Goal: Information Seeking & Learning: Check status

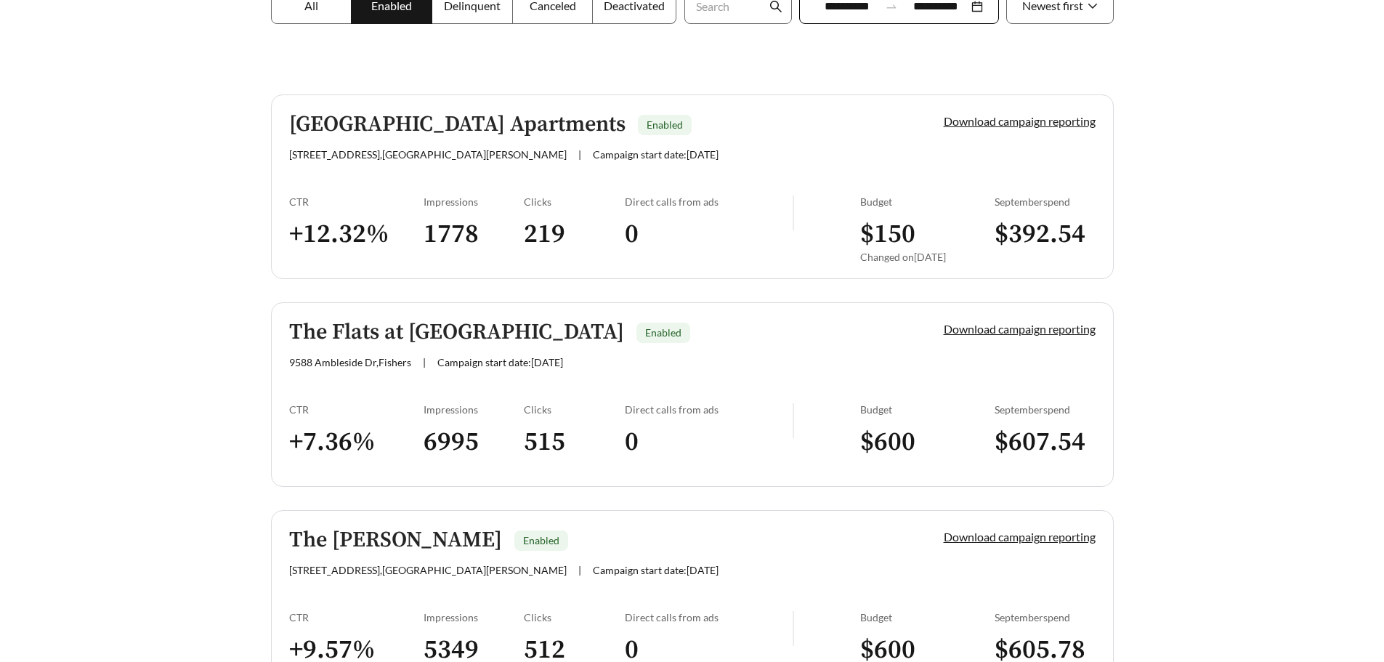
scroll to position [291, 0]
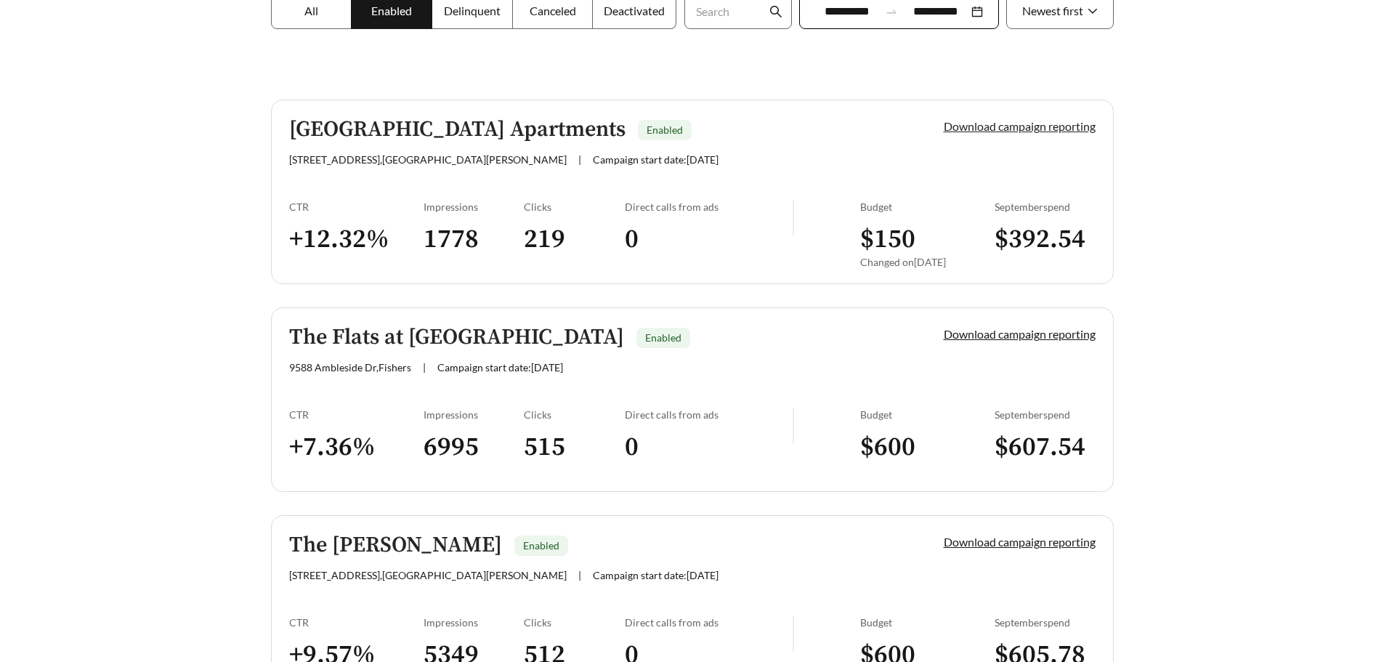
click at [1064, 129] on link "Download campaign reporting" at bounding box center [1020, 126] width 152 height 14
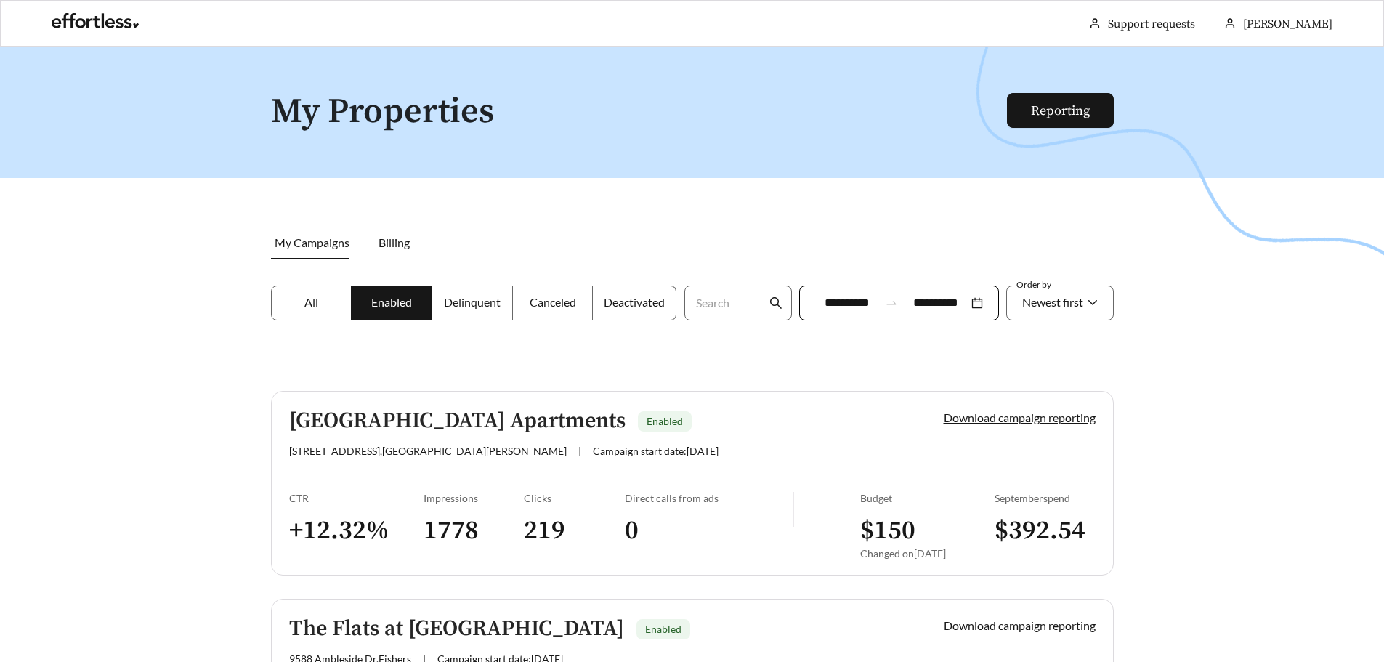
click at [609, 428] on div "[GEOGRAPHIC_DATA] Apartments Enabled" at bounding box center [591, 421] width 605 height 24
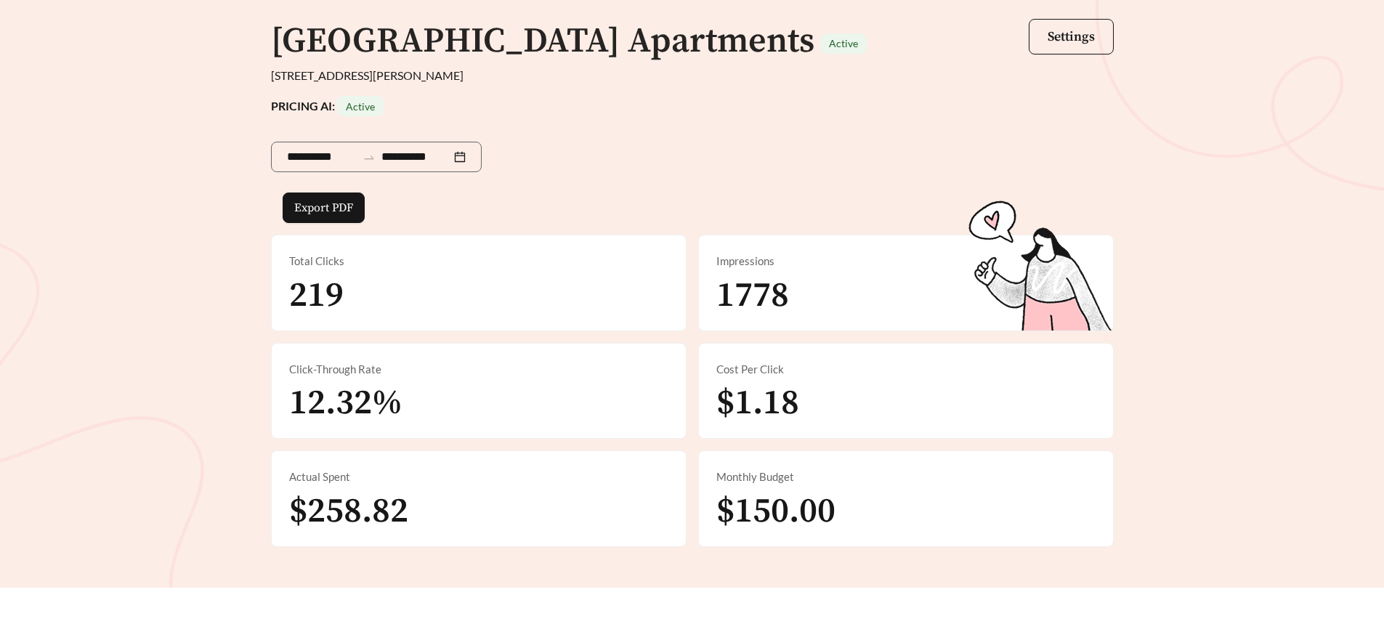
scroll to position [145, 0]
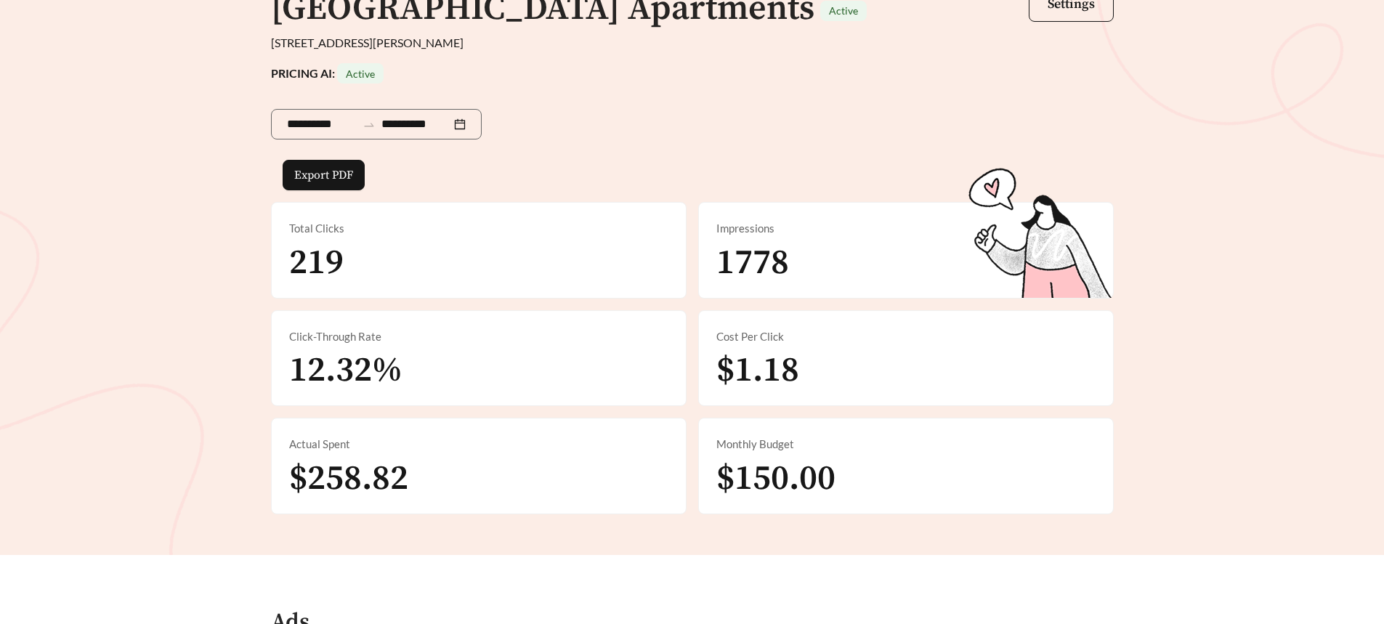
click at [836, 266] on div "Impressions 1778" at bounding box center [906, 250] width 414 height 95
click at [402, 373] on span "12.32%" at bounding box center [345, 371] width 113 height 44
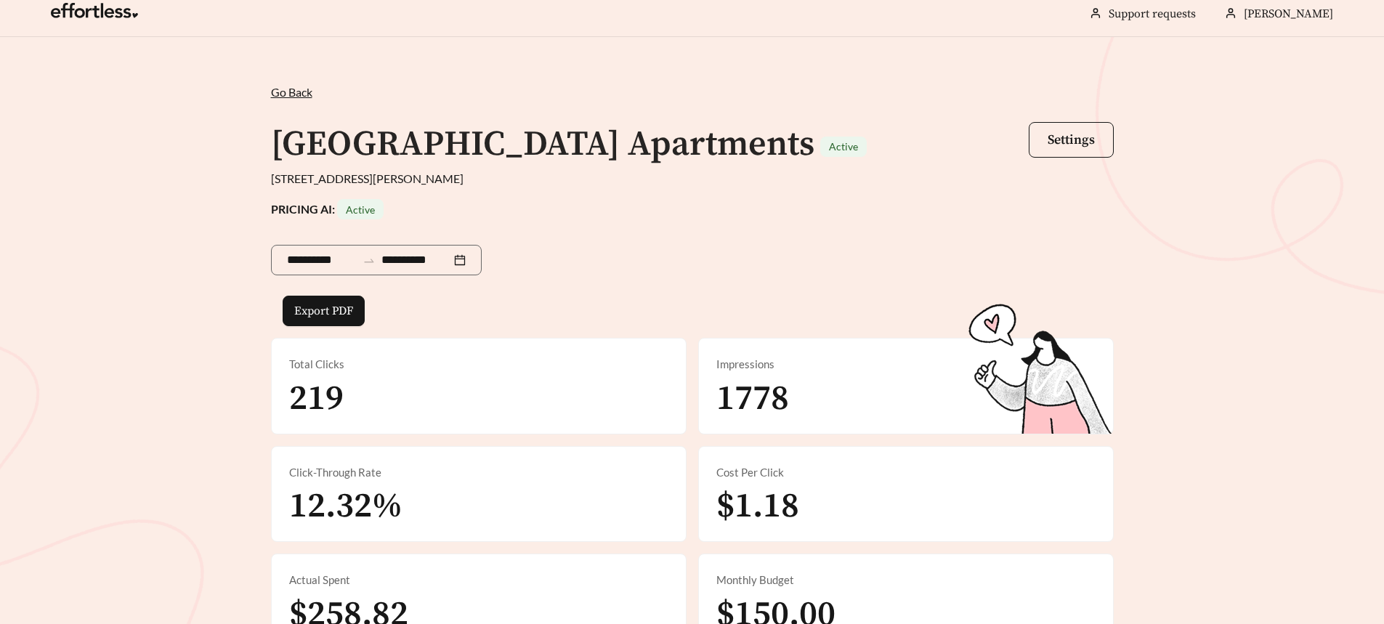
scroll to position [0, 0]
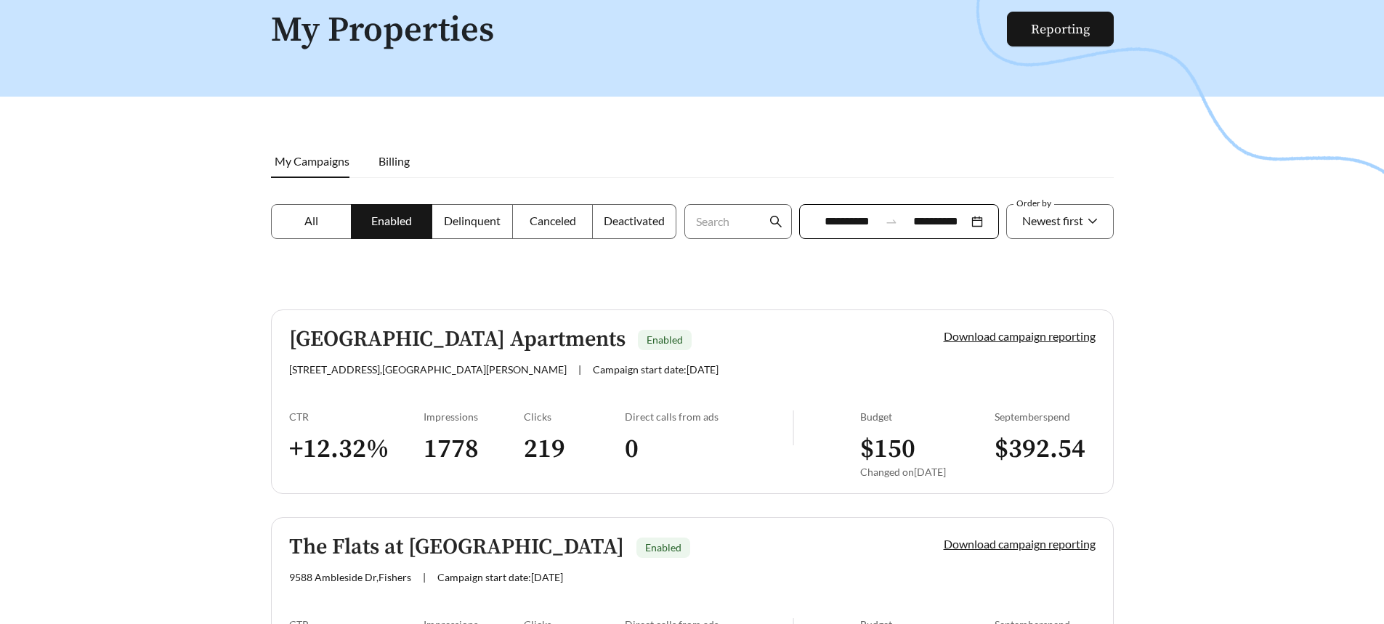
scroll to position [218, 0]
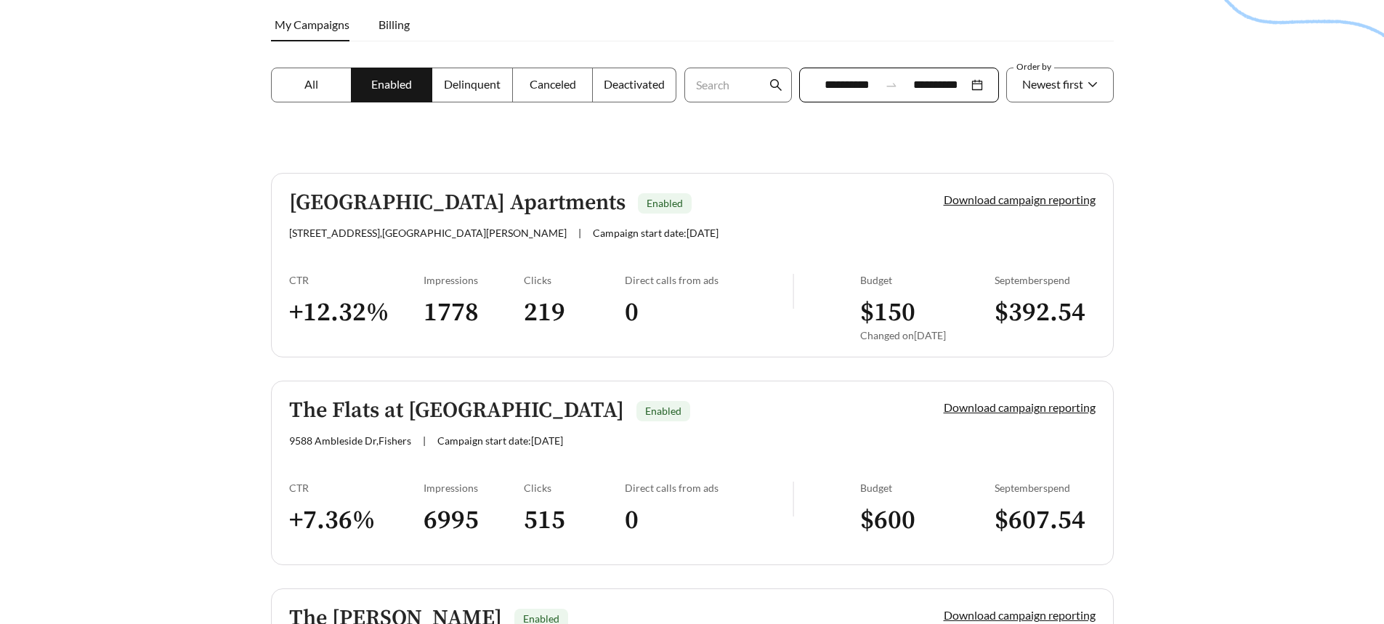
click at [693, 440] on div "[STREET_ADDRESS] | Campaign start date: [DATE]" at bounding box center [591, 440] width 605 height 12
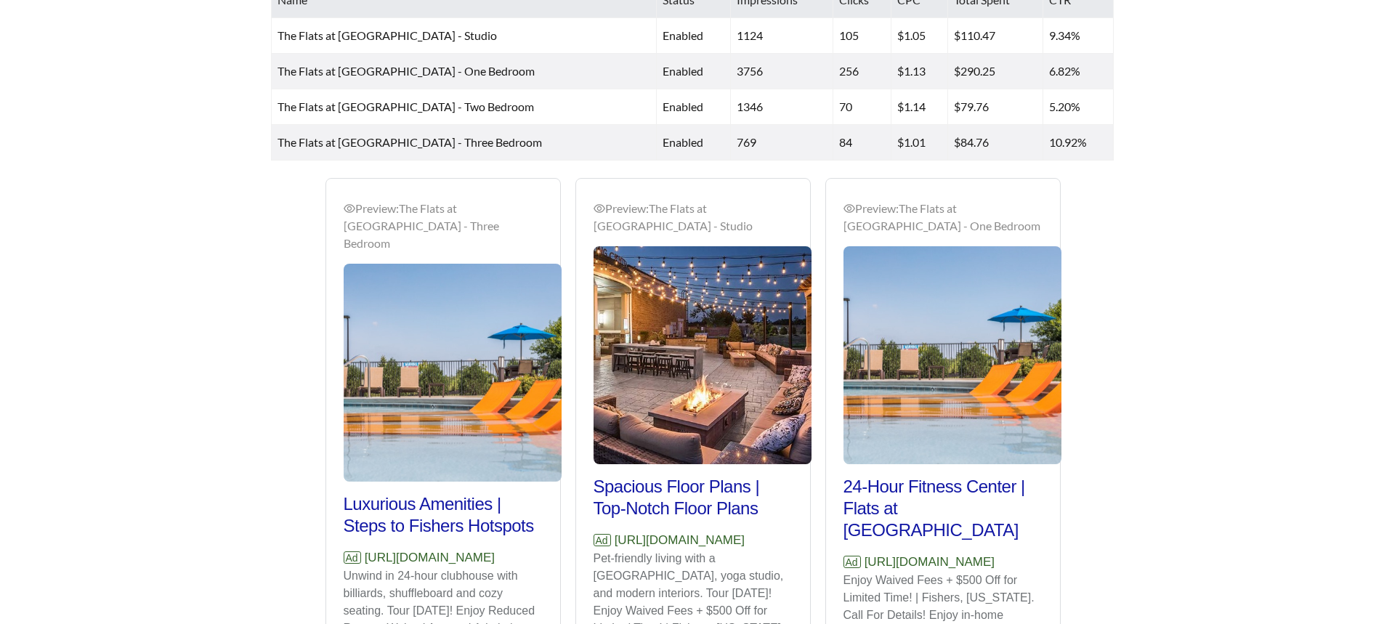
scroll to position [654, 0]
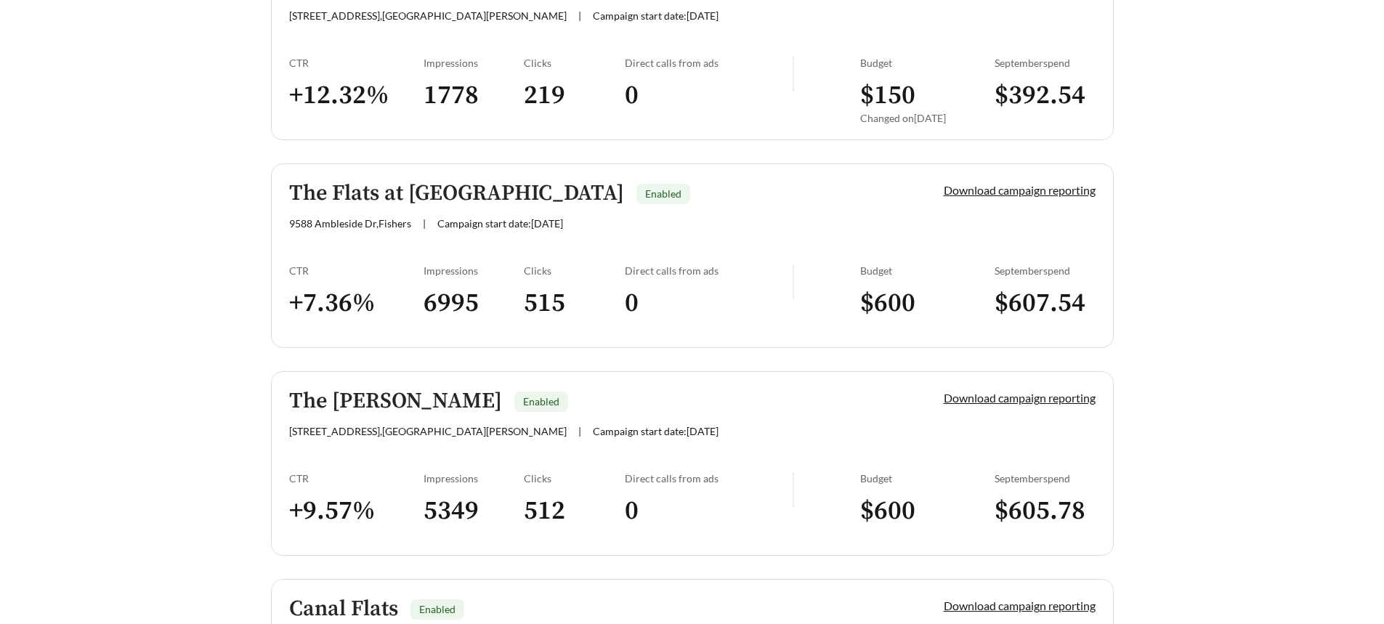
scroll to position [436, 0]
click at [593, 432] on span "Campaign start date: [DATE]" at bounding box center [656, 430] width 126 height 12
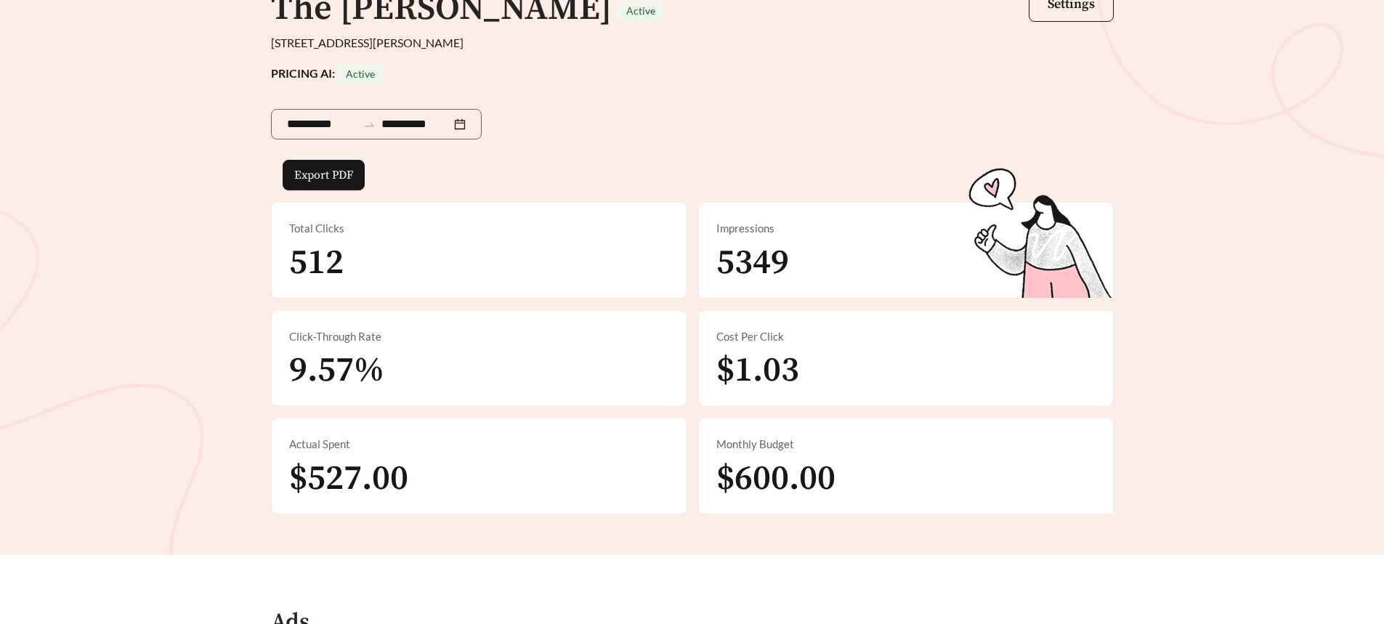
scroll to position [218, 0]
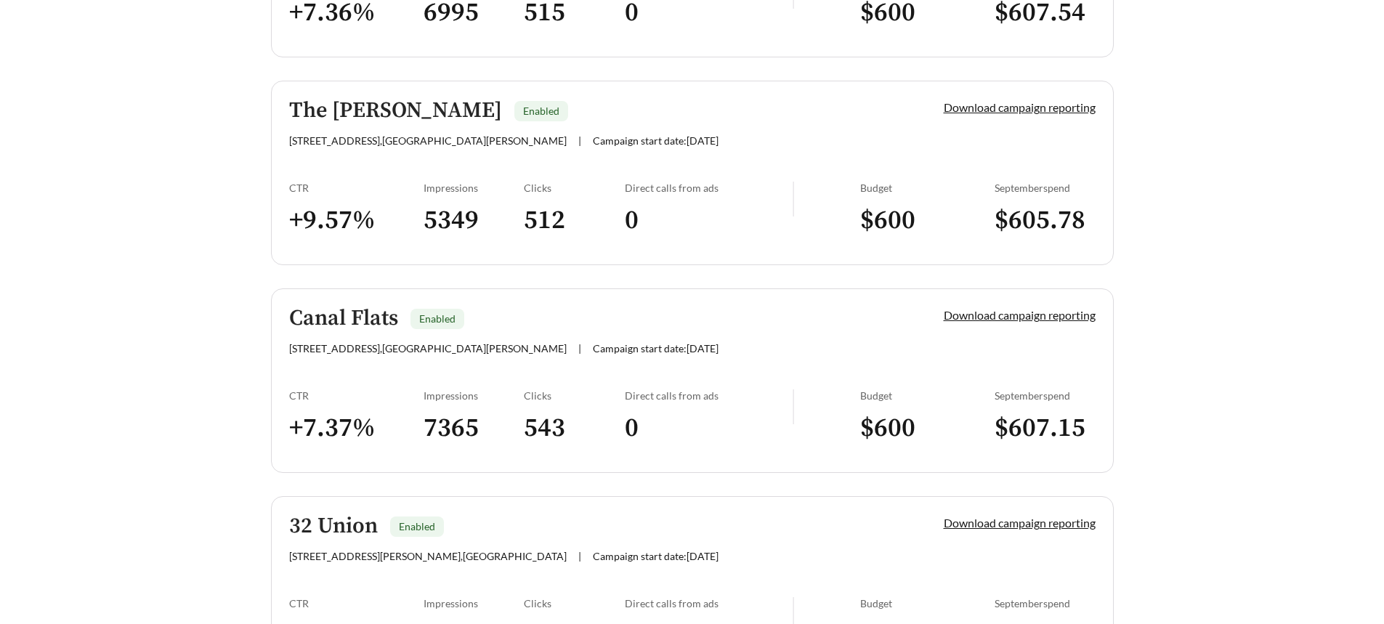
scroll to position [726, 0]
click at [652, 342] on div "[STREET_ADDRESS][PERSON_NAME] | Campaign start date: [DATE]" at bounding box center [591, 347] width 605 height 12
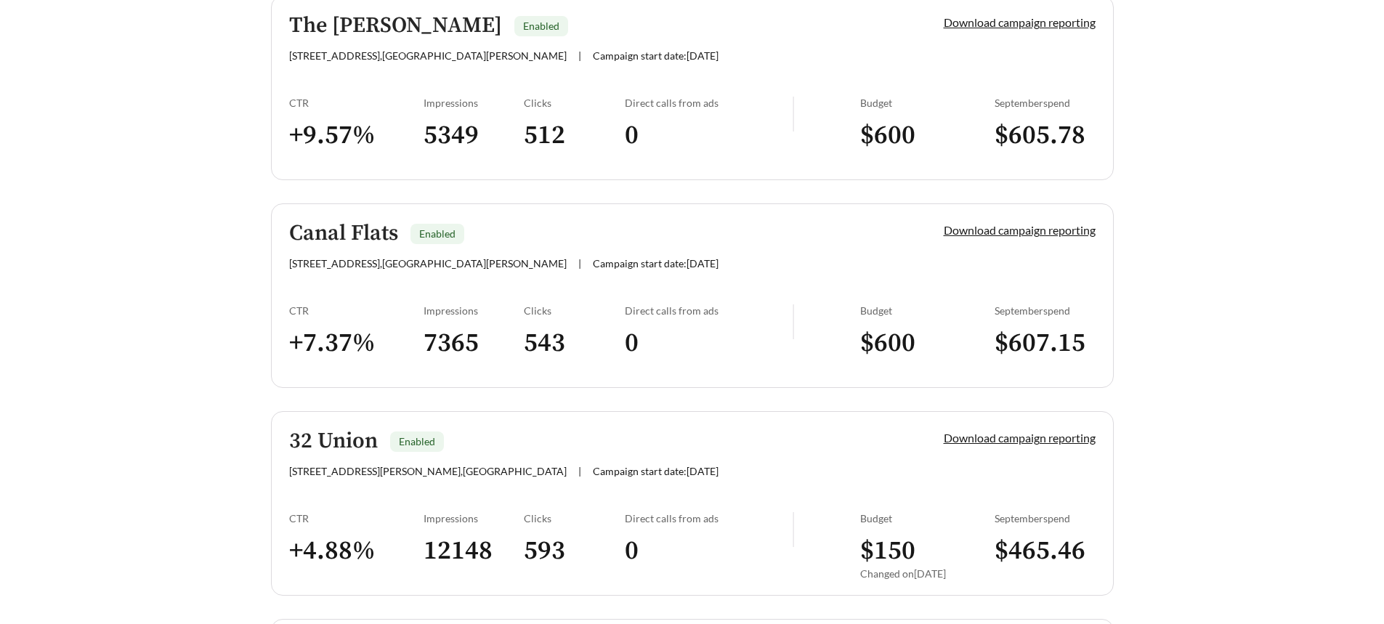
scroll to position [872, 0]
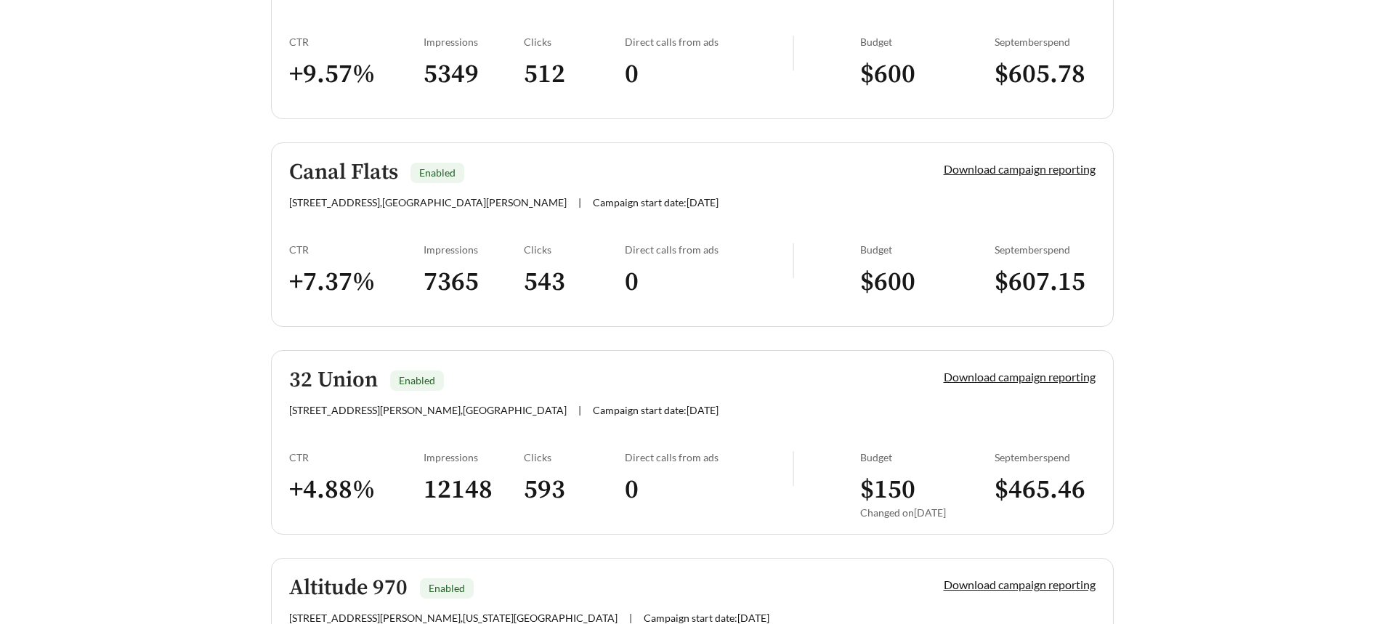
click at [652, 413] on div "[STREET_ADDRESS][PERSON_NAME] | Campaign start date: [DATE]" at bounding box center [591, 410] width 605 height 12
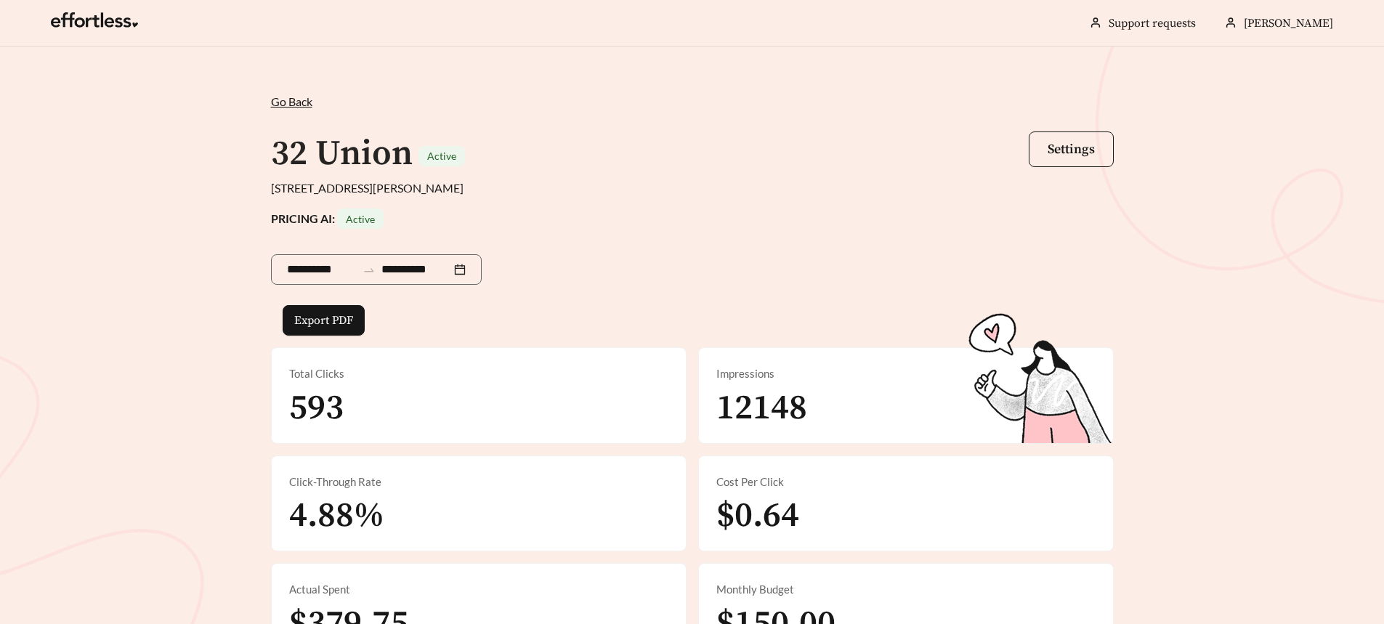
click at [281, 102] on span "Go Back" at bounding box center [291, 101] width 41 height 14
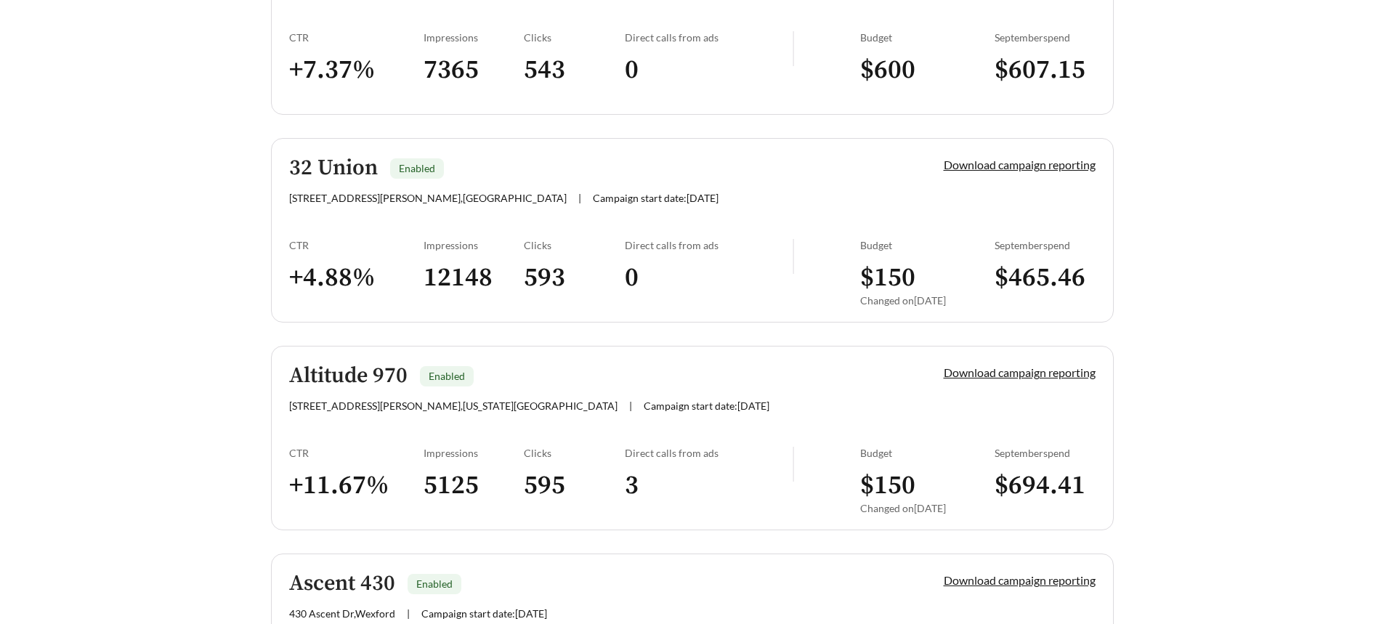
scroll to position [1090, 0]
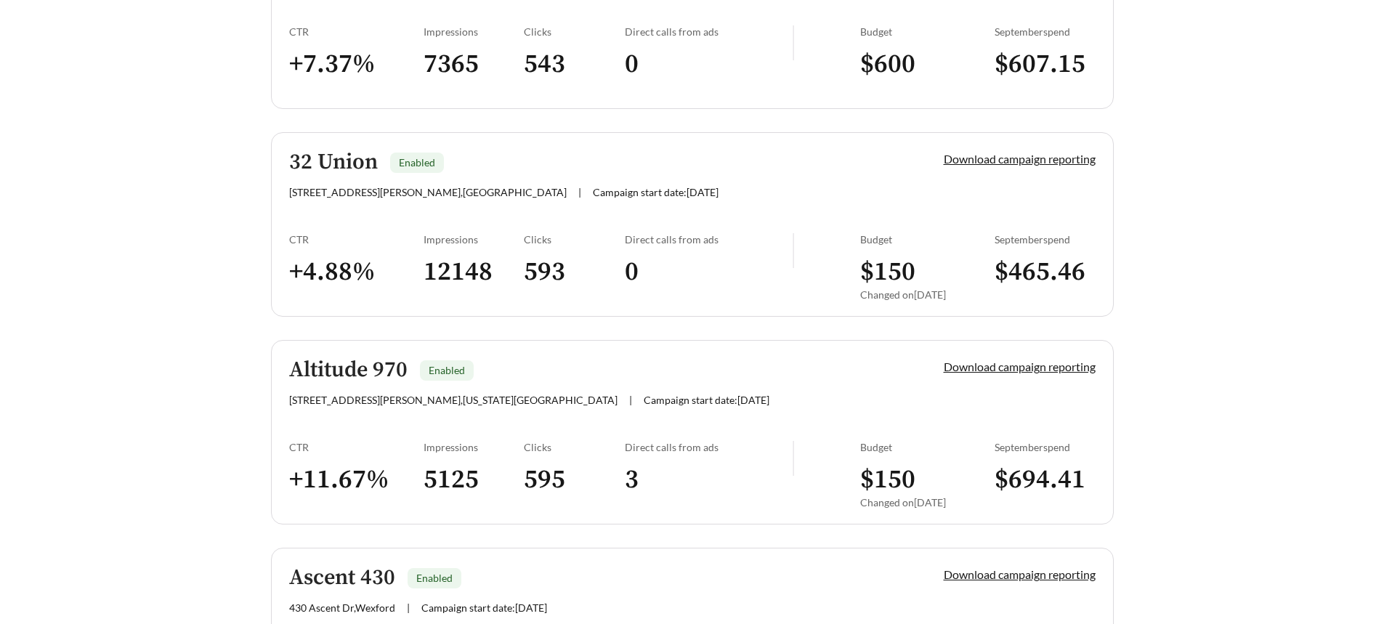
click at [684, 410] on link "Altitude 970 Enabled [STREET_ADDRESS][PERSON_NAME] , [US_STATE][GEOGRAPHIC_DATA…" at bounding box center [692, 432] width 843 height 185
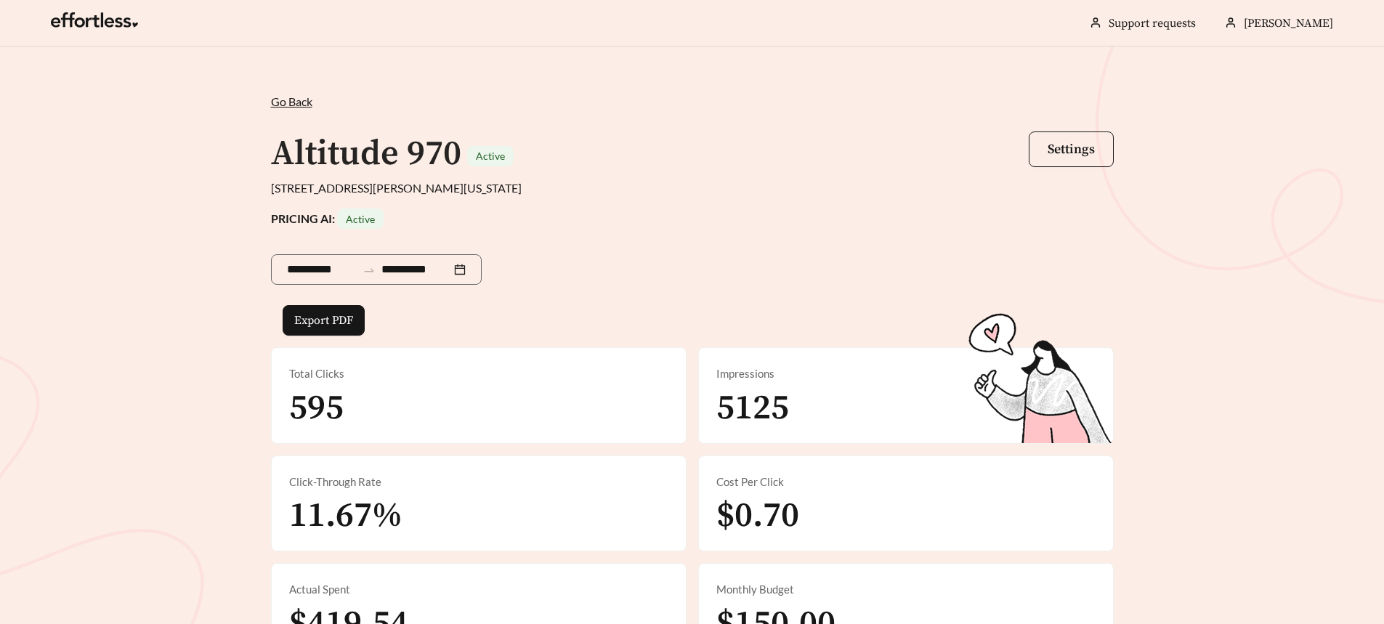
click at [297, 102] on span "Go Back" at bounding box center [291, 101] width 41 height 14
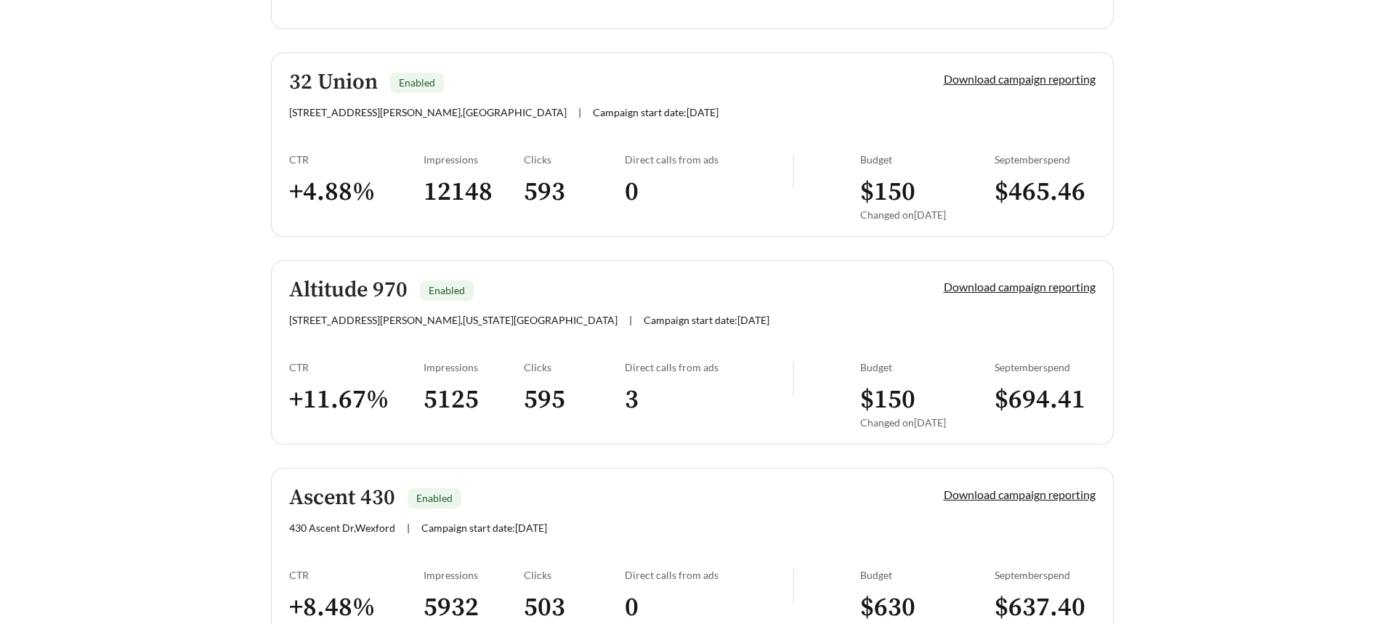
scroll to position [1274, 0]
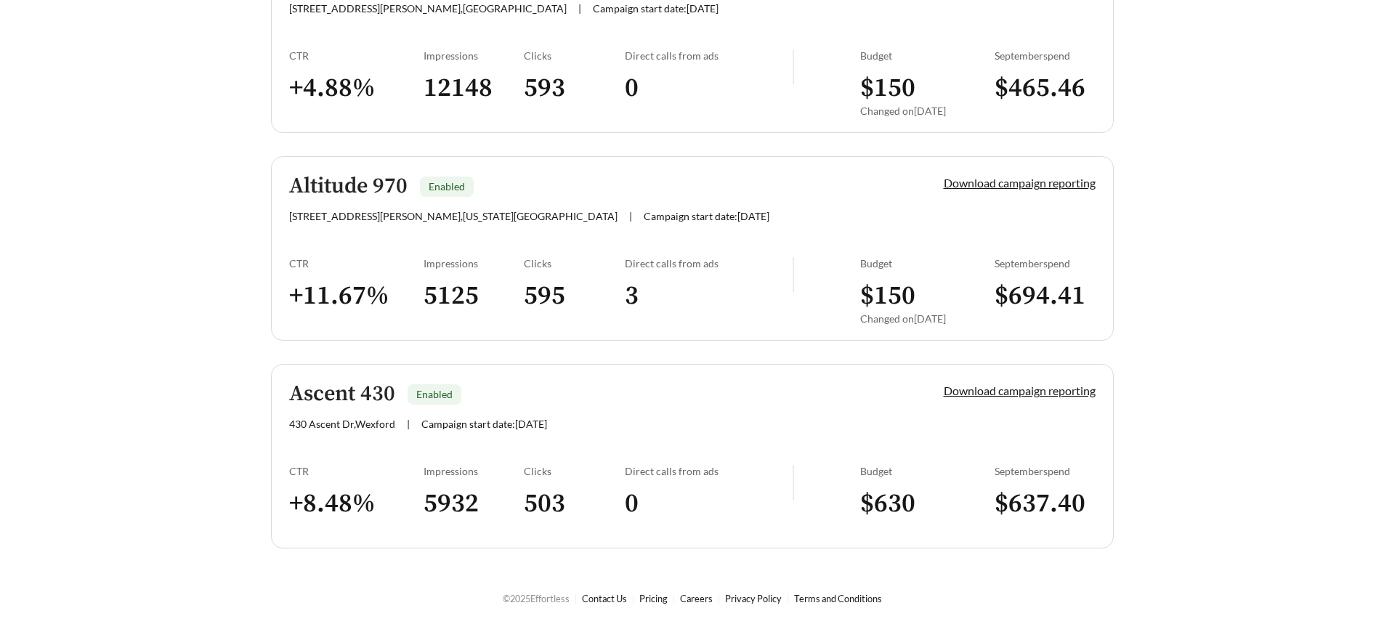
click at [673, 435] on link "Ascent 430 Enabled [STREET_ADDRESS] | Campaign start date: [DATE] Download camp…" at bounding box center [692, 456] width 843 height 185
